Goal: Contribute content: Contribute content

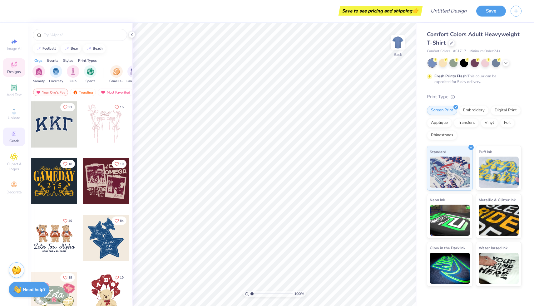
click at [11, 138] on div "Greek" at bounding box center [14, 137] width 22 height 18
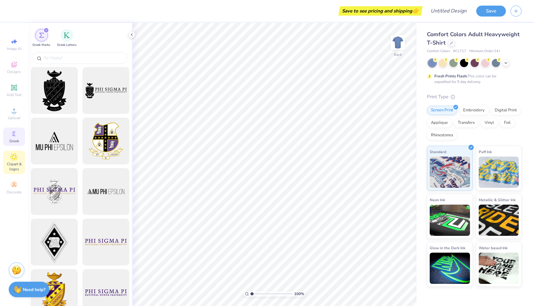
click at [19, 163] on span "Clipart & logos" at bounding box center [14, 167] width 22 height 10
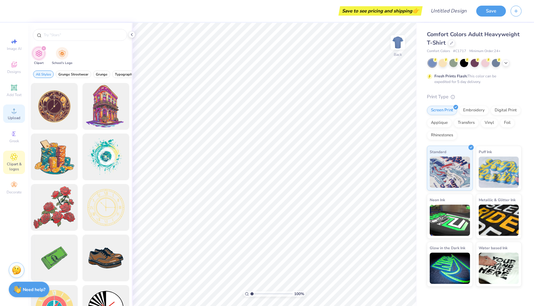
click at [15, 115] on div "Upload" at bounding box center [14, 114] width 22 height 18
click at [14, 63] on icon at bounding box center [14, 65] width 6 height 6
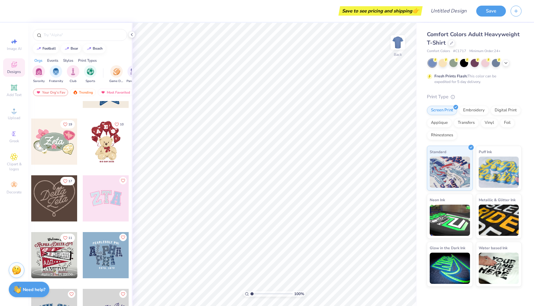
scroll to position [154, 0]
click at [51, 49] on div "football" at bounding box center [48, 47] width 13 height 3
type input "football"
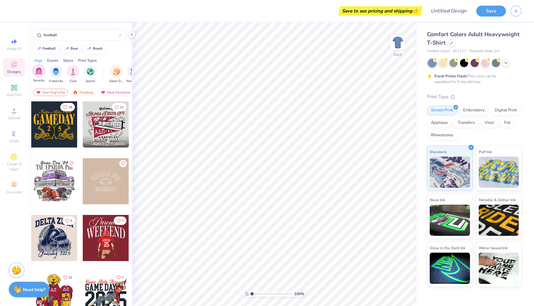
click at [39, 72] on img "filter for Sorority" at bounding box center [38, 70] width 7 height 7
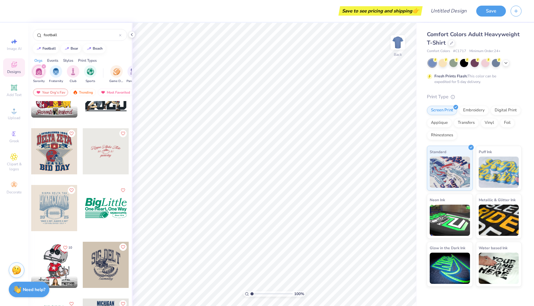
scroll to position [146, 0]
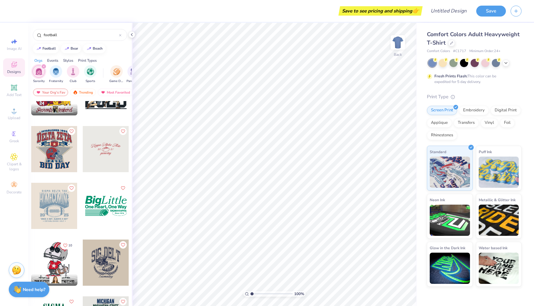
click at [54, 206] on div at bounding box center [54, 206] width 46 height 46
click at [12, 94] on span "Add Text" at bounding box center [14, 94] width 15 height 5
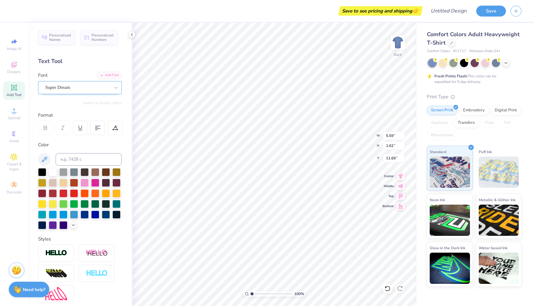
click at [68, 92] on div "Super Dream" at bounding box center [78, 88] width 66 height 10
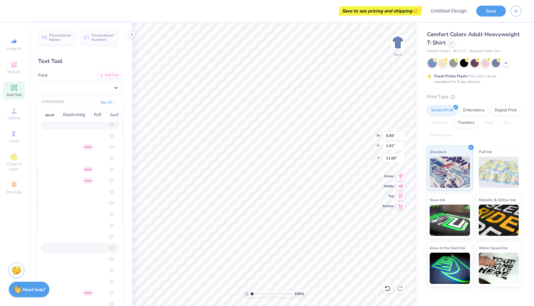
scroll to position [1292, 0]
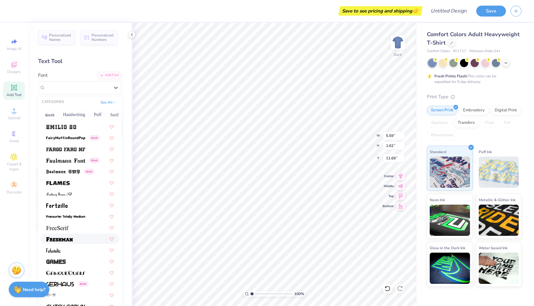
click at [73, 238] on div at bounding box center [79, 239] width 67 height 7
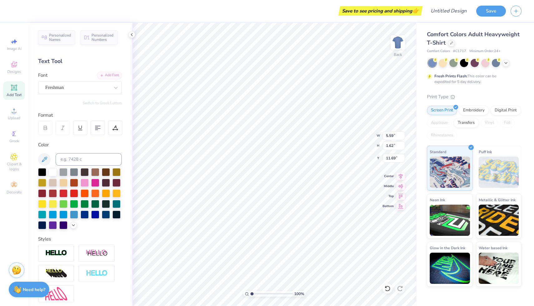
type input "7.12"
type input "1.93"
type input "11.54"
click at [443, 69] on div "Fresh Prints Flash: This color can be expedited for 5 day delivery." at bounding box center [474, 72] width 95 height 26
click at [442, 64] on div at bounding box center [443, 62] width 8 height 8
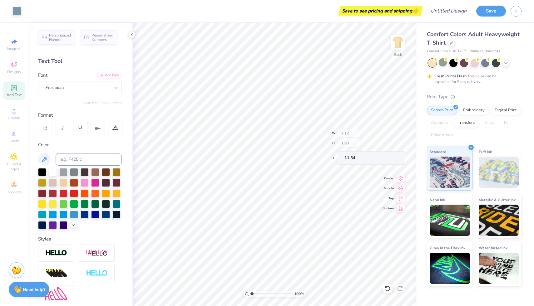
type input "9.86"
type input "0.69"
type input "12.98"
type input "3.84"
type input "5.00"
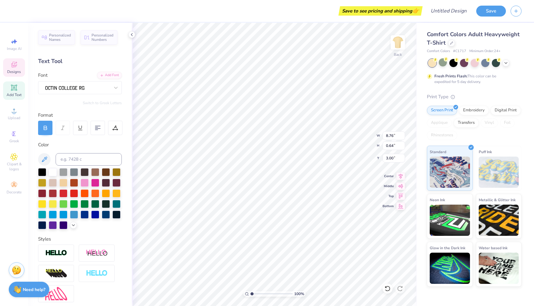
type textarea "SIGMA DELTA TU"
type textarea "SIGMa Kappa"
type textarea "“"
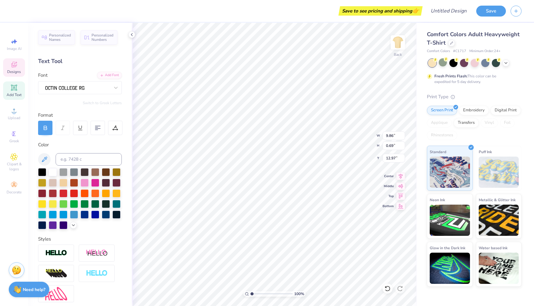
type textarea "takes the best, to raise the best"
type textarea "ESTABLISHED 1874"
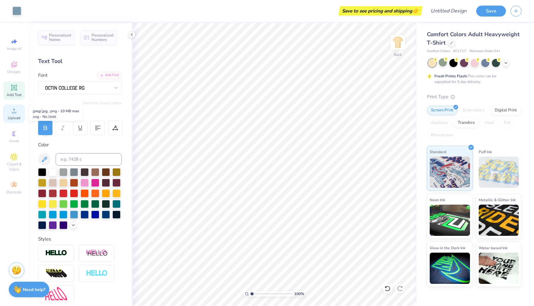
click at [12, 116] on span "Upload" at bounding box center [14, 118] width 12 height 5
click at [12, 73] on span "Designs" at bounding box center [14, 71] width 14 height 5
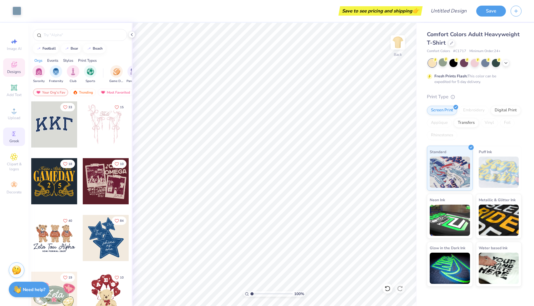
click at [10, 134] on icon at bounding box center [13, 133] width 7 height 7
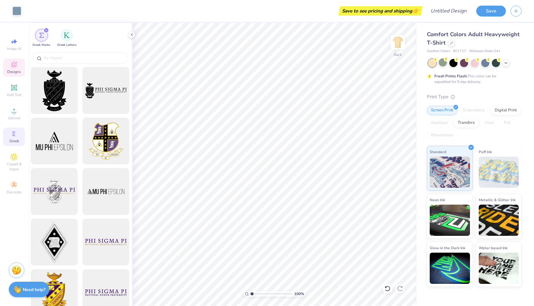
click at [15, 68] on div "Designs" at bounding box center [14, 67] width 22 height 18
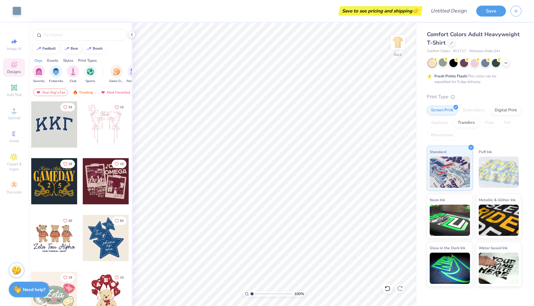
click at [46, 55] on div "Orgs Events Styles Print Types" at bounding box center [80, 59] width 104 height 9
click at [45, 51] on button "football" at bounding box center [46, 47] width 26 height 9
type input "football"
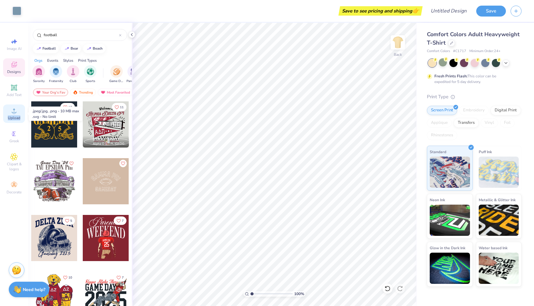
drag, startPoint x: 20, startPoint y: 118, endPoint x: 20, endPoint y: 108, distance: 10.3
click at [20, 113] on div "Upload" at bounding box center [14, 114] width 22 height 18
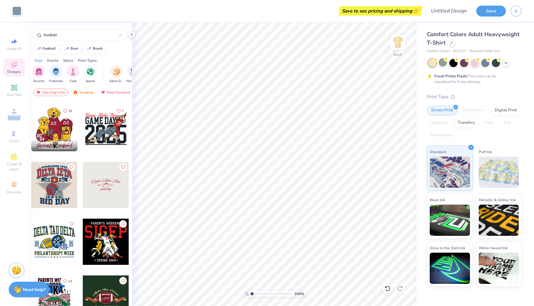
scroll to position [211, 0]
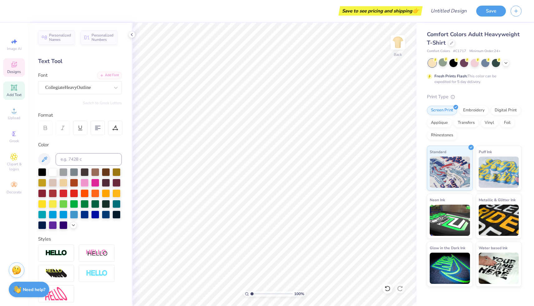
click at [12, 70] on span "Designs" at bounding box center [14, 71] width 14 height 5
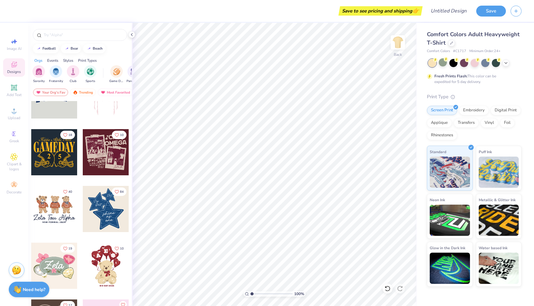
scroll to position [30, 0]
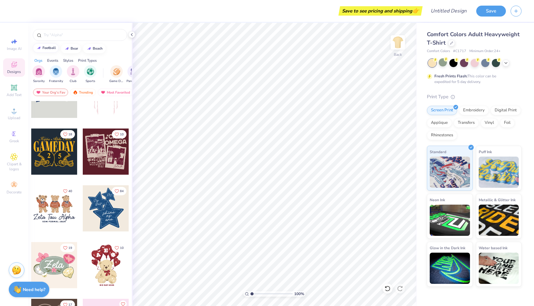
click at [44, 51] on button "football" at bounding box center [46, 47] width 26 height 9
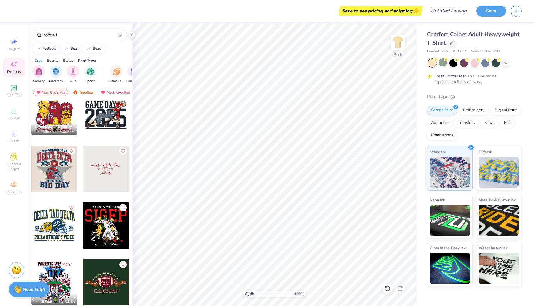
scroll to position [189, 0]
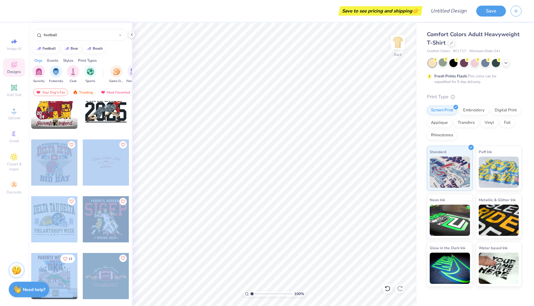
click at [256, 169] on div "Save to see pricing and shipping 👉 Design Title Save Image AI Designs Add Text …" at bounding box center [267, 153] width 534 height 306
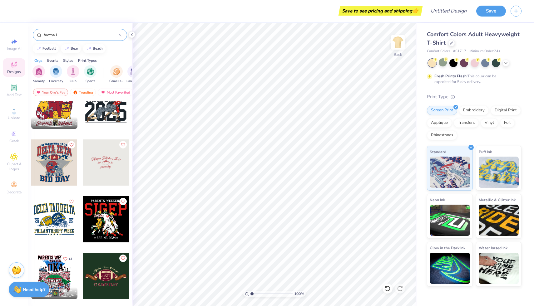
click at [61, 32] on input "football" at bounding box center [81, 35] width 76 height 6
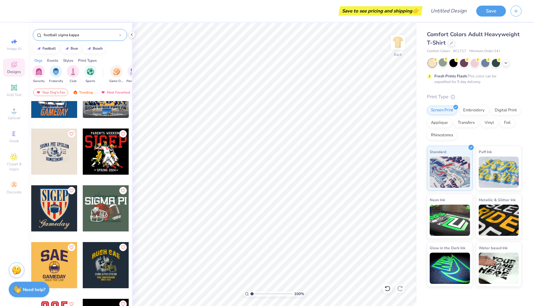
scroll to position [485, 0]
click at [506, 59] on div at bounding box center [506, 62] width 7 height 7
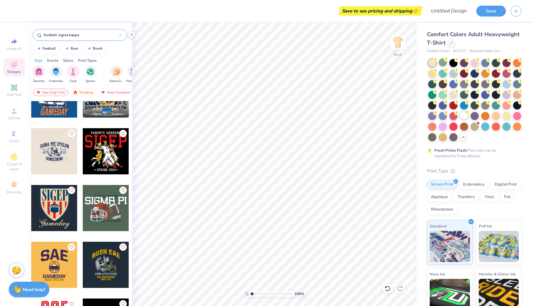
click at [465, 113] on icon at bounding box center [467, 112] width 4 height 4
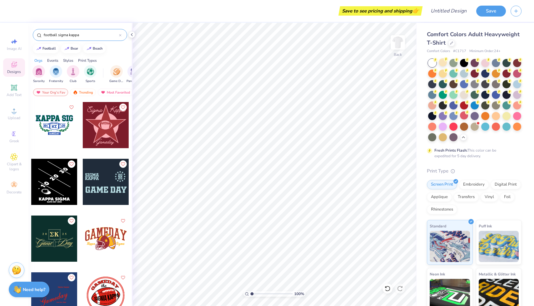
scroll to position [0, 0]
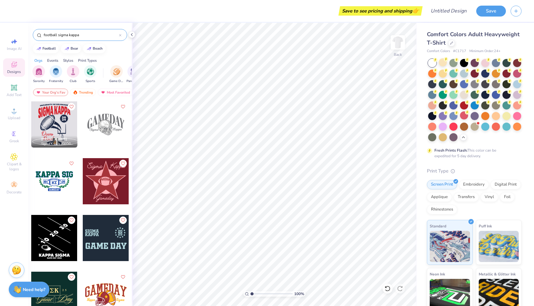
click at [112, 33] on input "football sigma kappa" at bounding box center [81, 35] width 76 height 6
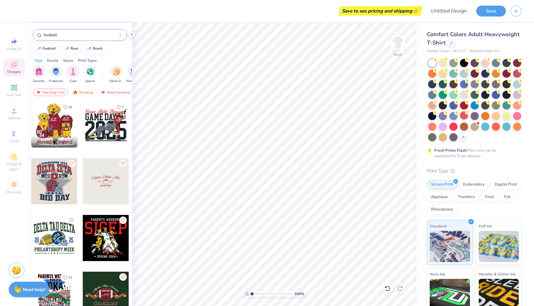
scroll to position [194, 0]
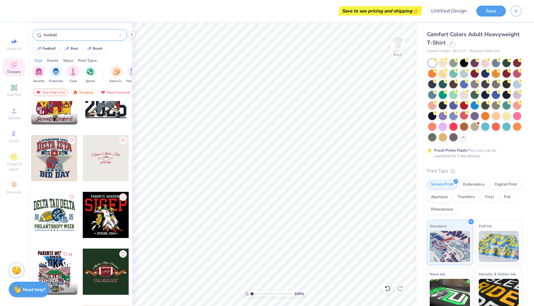
type input "football"
click at [55, 158] on div at bounding box center [54, 158] width 46 height 46
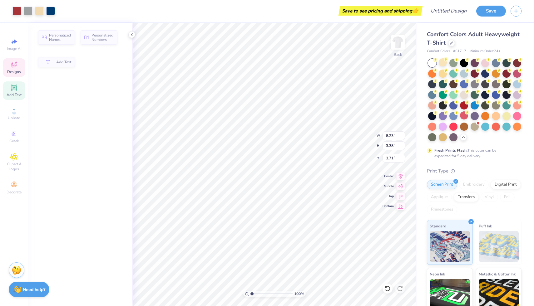
type input "8.23"
type input "3.38"
type input "3.71"
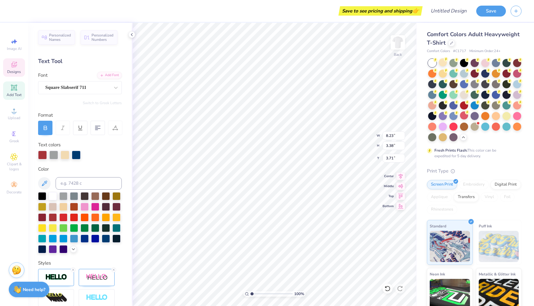
type input "1.78"
type input "3.62"
type input "3.88"
type input "3.63"
type input "12.66"
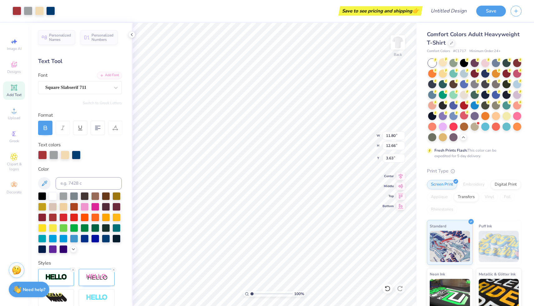
type input "3.00"
